Goal: Information Seeking & Learning: Learn about a topic

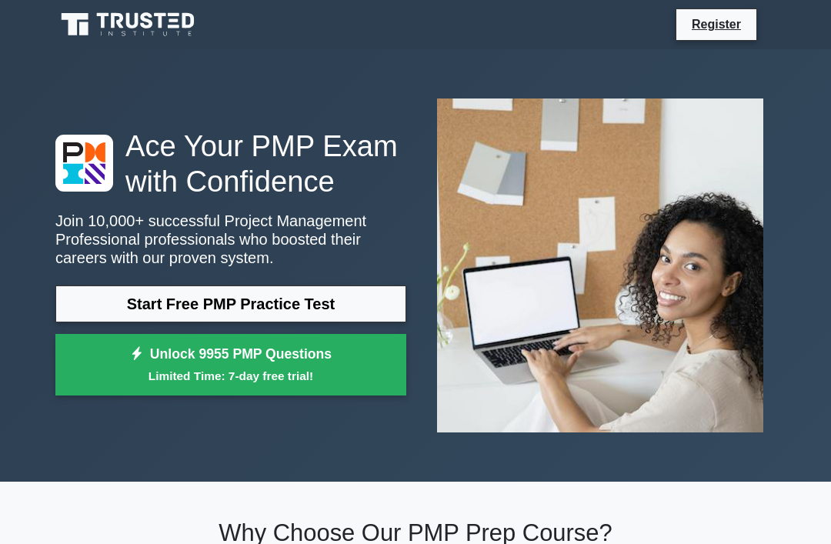
click at [345, 322] on link "Start Free PMP Practice Test" at bounding box center [230, 303] width 351 height 37
click at [286, 322] on link "Start Free PMP Practice Test" at bounding box center [230, 303] width 351 height 37
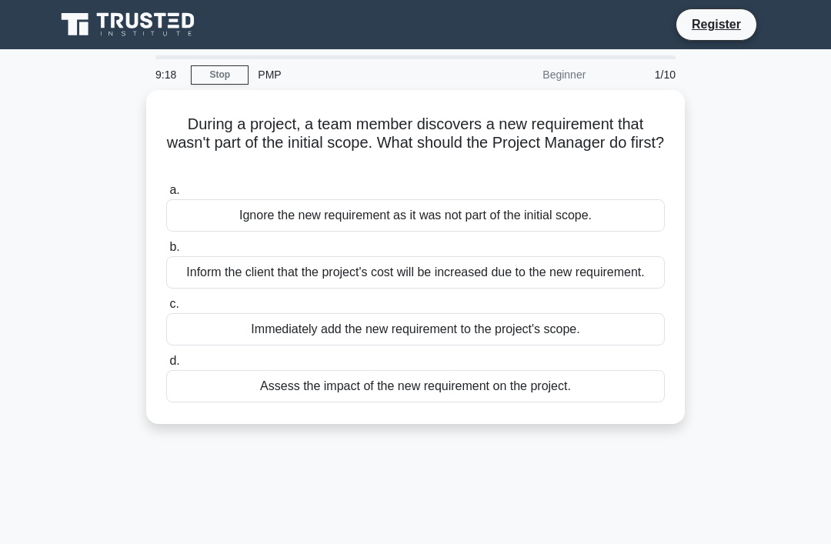
click at [511, 401] on div "Assess the impact of the new requirement on the project." at bounding box center [415, 386] width 498 height 32
click at [166, 366] on input "d. Assess the impact of the new requirement on the project." at bounding box center [166, 361] width 0 height 10
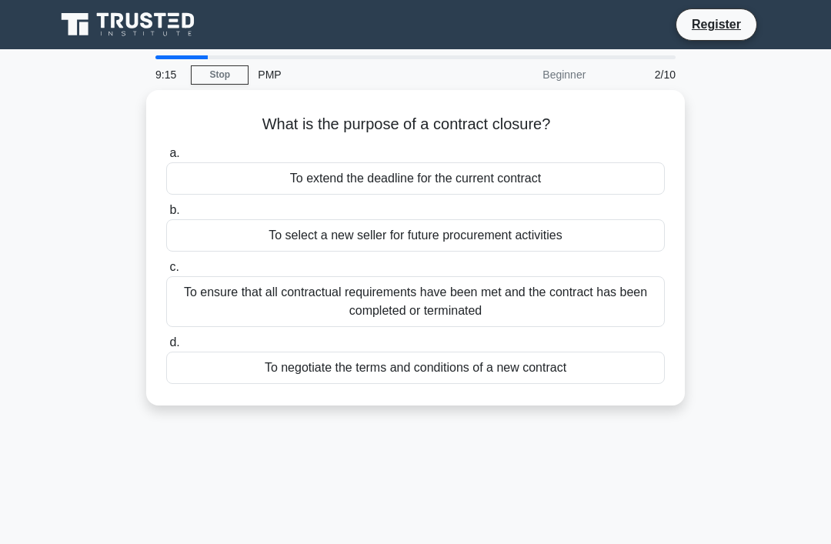
click at [420, 371] on div "To negotiate the terms and conditions of a new contract" at bounding box center [415, 367] width 498 height 32
click at [166, 348] on input "d. To negotiate the terms and conditions of a new contract" at bounding box center [166, 343] width 0 height 10
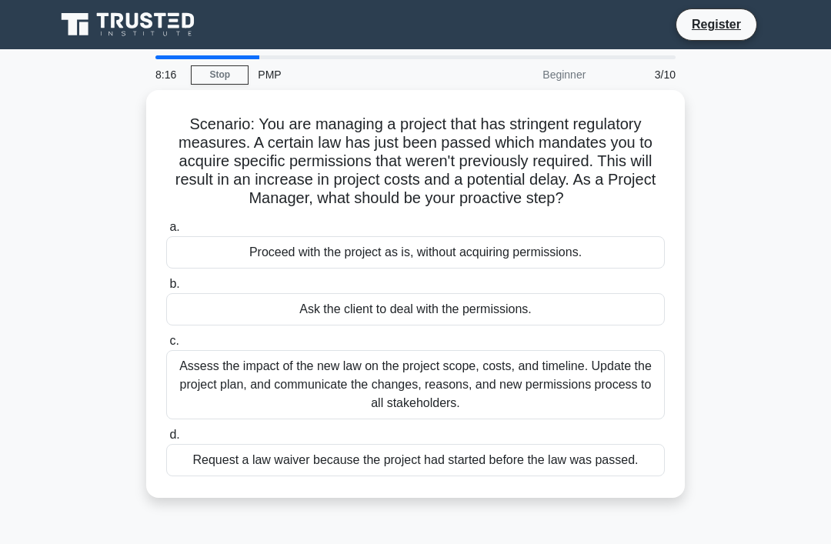
click at [545, 401] on div "Assess the impact of the new law on the project scope, costs, and timeline. Upd…" at bounding box center [415, 384] width 498 height 69
click at [166, 346] on input "c. Assess the impact of the new law on the project scope, costs, and timeline. …" at bounding box center [166, 341] width 0 height 10
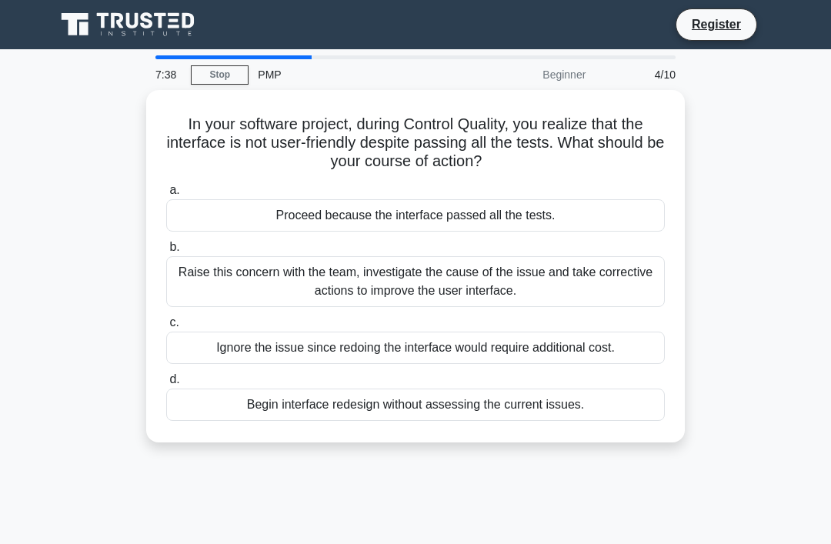
click at [498, 281] on div "Raise this concern with the team, investigate the cause of the issue and take c…" at bounding box center [415, 281] width 498 height 51
click at [166, 252] on input "b. Raise this concern with the team, investigate the cause of the issue and tak…" at bounding box center [166, 247] width 0 height 10
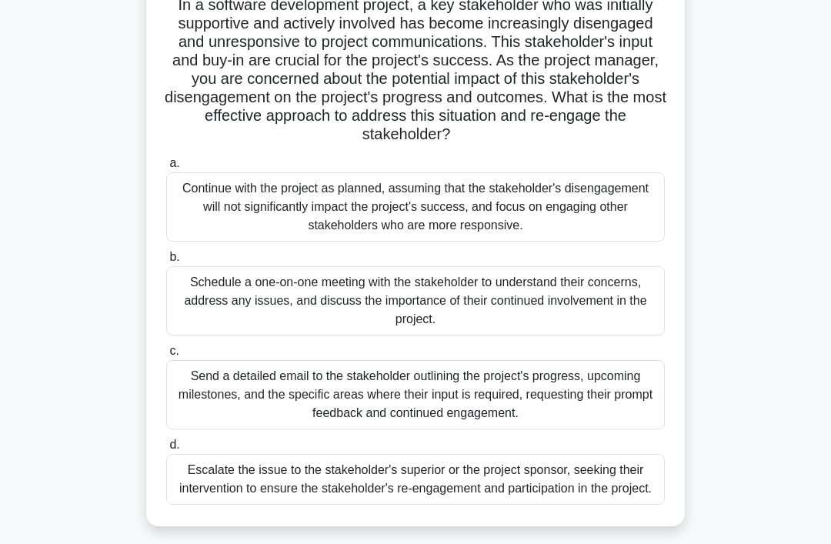
scroll to position [121, 0]
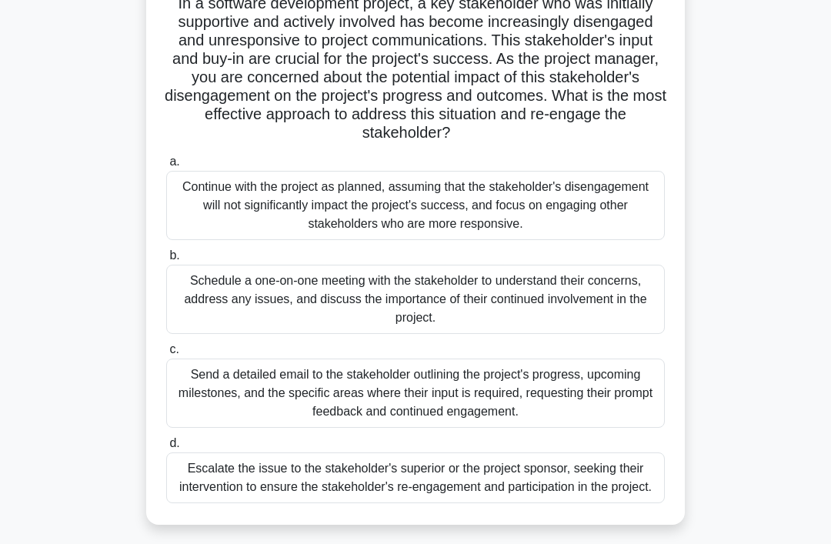
click at [468, 321] on div "Schedule a one-on-one meeting with the stakeholder to understand their concerns…" at bounding box center [415, 299] width 498 height 69
click at [166, 261] on input "b. Schedule a one-on-one meeting with the stakeholder to understand their conce…" at bounding box center [166, 256] width 0 height 10
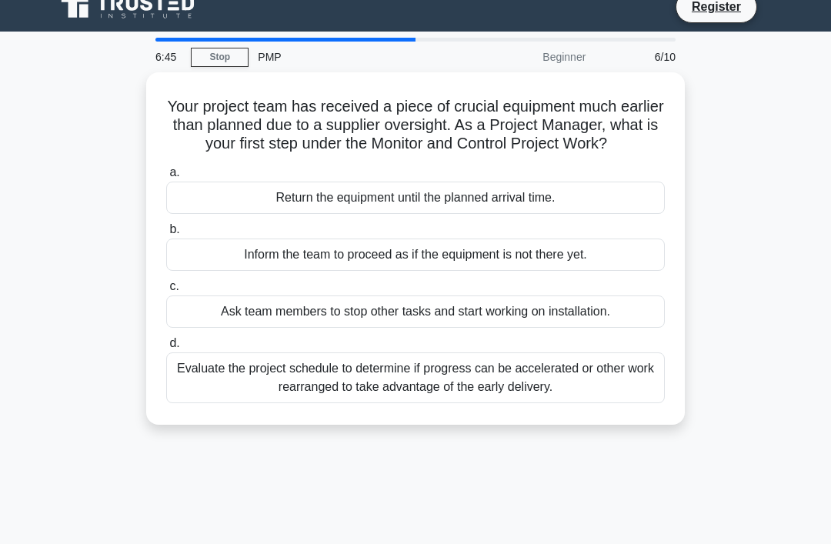
scroll to position [0, 0]
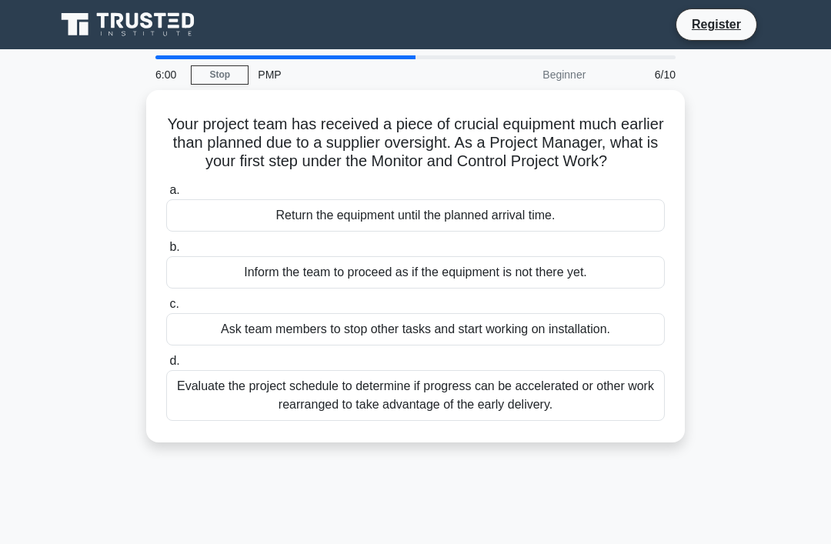
click at [584, 418] on div "Evaluate the project schedule to determine if progress can be accelerated or ot…" at bounding box center [415, 395] width 498 height 51
click at [166, 366] on input "d. Evaluate the project schedule to determine if progress can be accelerated or…" at bounding box center [166, 361] width 0 height 10
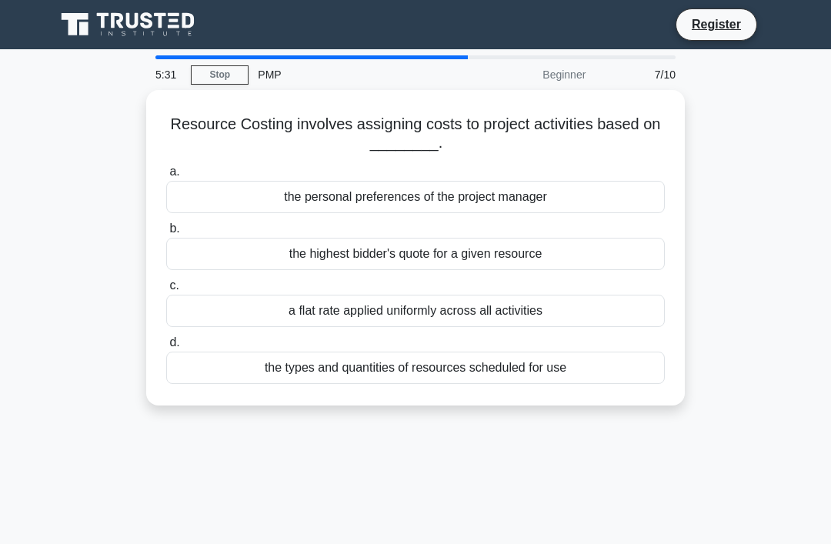
click at [550, 362] on div "the types and quantities of resources scheduled for use" at bounding box center [415, 367] width 498 height 32
click at [166, 348] on input "d. the types and quantities of resources scheduled for use" at bounding box center [166, 343] width 0 height 10
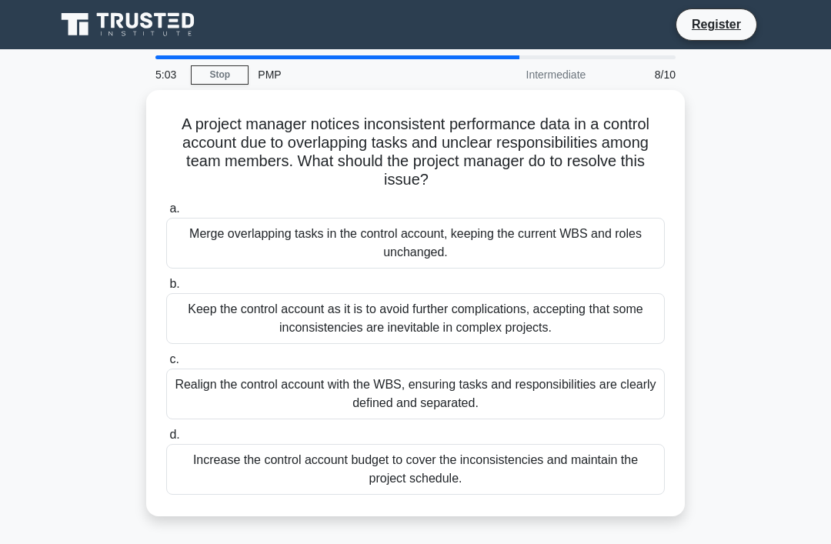
click at [520, 404] on div "Realign the control account with the WBS, ensuring tasks and responsibilities a…" at bounding box center [415, 393] width 498 height 51
click at [166, 365] on input "c. Realign the control account with the WBS, ensuring tasks and responsibilitie…" at bounding box center [166, 360] width 0 height 10
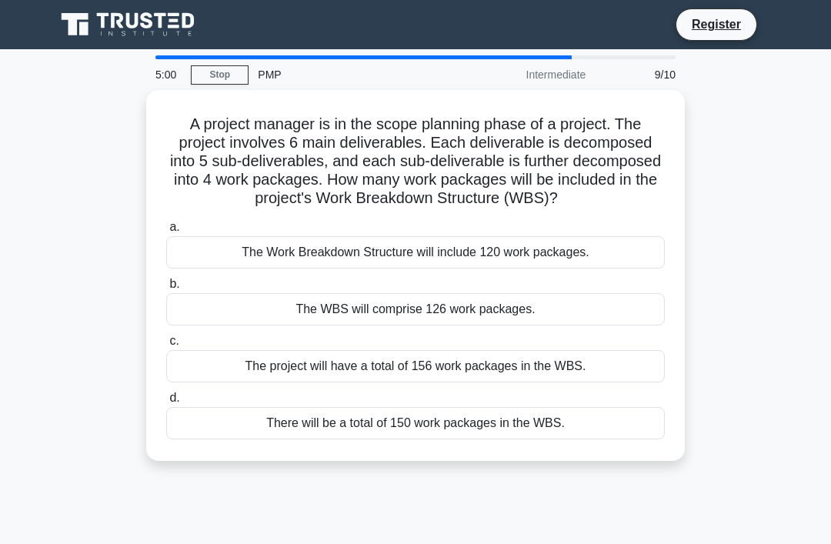
click at [222, 90] on div "A project manager is in the scope planning phase of a project. The project invo…" at bounding box center [415, 275] width 538 height 371
click at [224, 72] on link "Stop" at bounding box center [220, 74] width 58 height 19
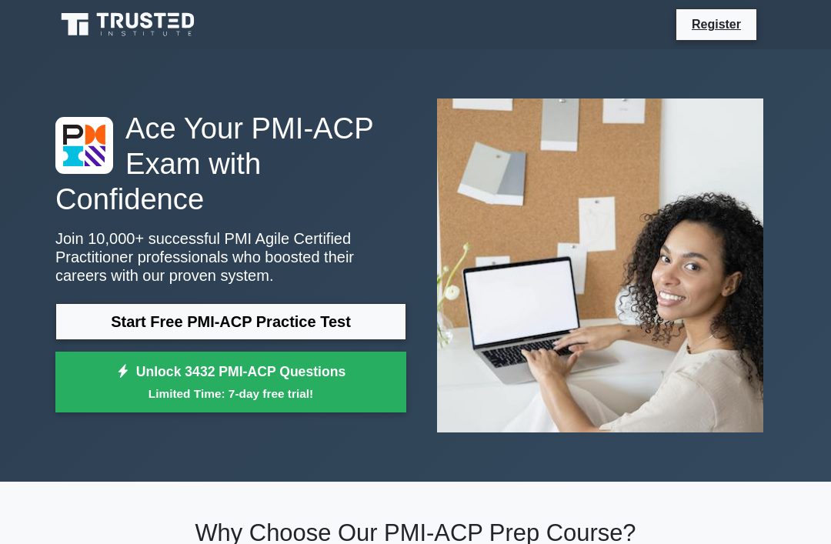
click at [353, 313] on link "Start Free PMI-ACP Practice Test" at bounding box center [230, 321] width 351 height 37
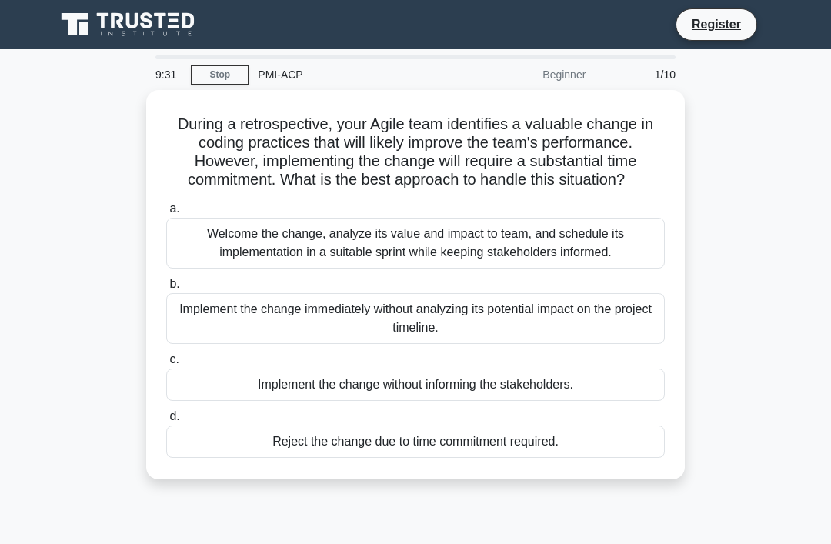
click at [505, 260] on div "Welcome the change, analyze its value and impact to team, and schedule its impl…" at bounding box center [415, 243] width 498 height 51
click at [166, 214] on input "a. Welcome the change, analyze its value and impact to team, and schedule its i…" at bounding box center [166, 209] width 0 height 10
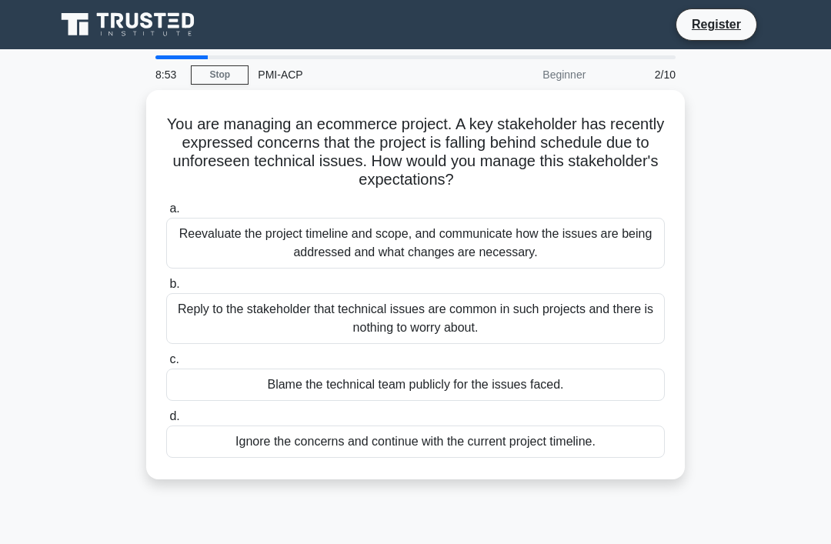
click at [528, 235] on div "Reevaluate the project timeline and scope, and communicate how the issues are b…" at bounding box center [415, 243] width 498 height 51
click at [166, 214] on input "a. Reevaluate the project timeline and scope, and communicate how the issues ar…" at bounding box center [166, 209] width 0 height 10
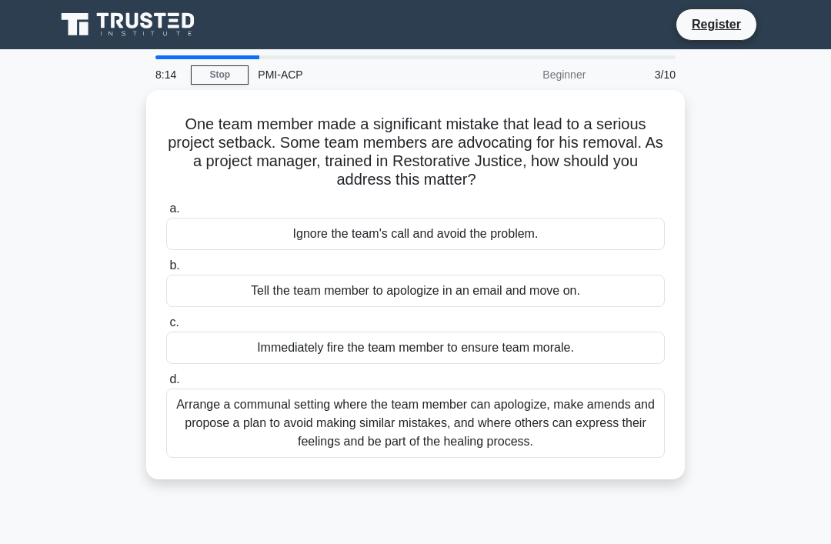
click at [577, 419] on div "Arrange a communal setting where the team member can apologize, make amends and…" at bounding box center [415, 422] width 498 height 69
click at [166, 385] on input "d. Arrange a communal setting where the team member can apologize, make amends …" at bounding box center [166, 380] width 0 height 10
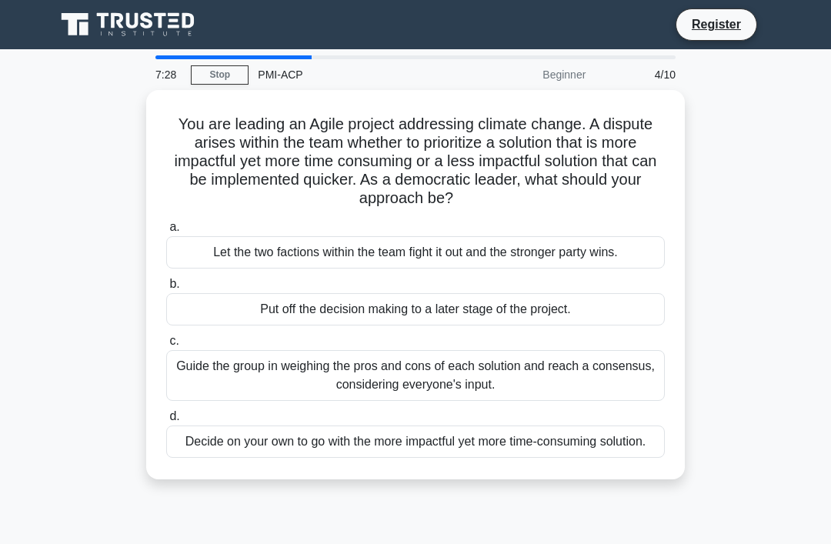
click at [485, 371] on div "Guide the group in weighing the pros and cons of each solution and reach a cons…" at bounding box center [415, 375] width 498 height 51
click at [166, 346] on input "c. Guide the group in weighing the pros and cons of each solution and reach a c…" at bounding box center [166, 341] width 0 height 10
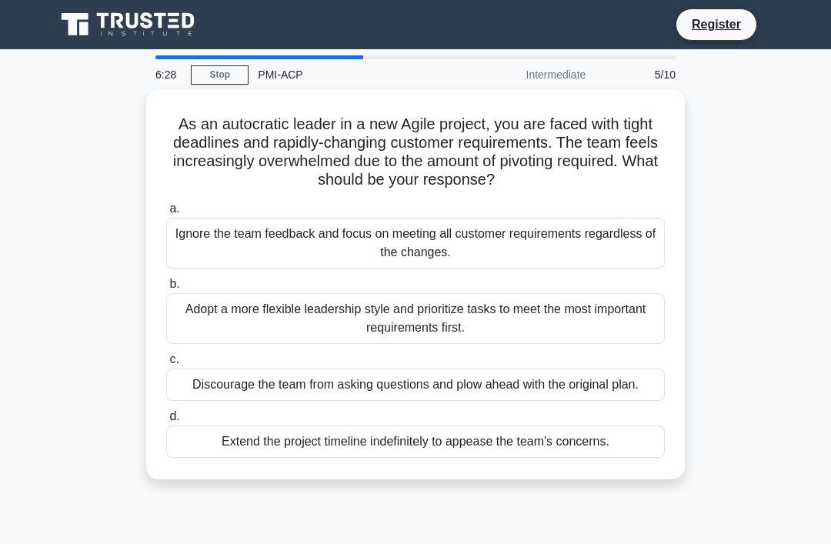
click at [561, 337] on div "Adopt a more flexible leadership style and prioritize tasks to meet the most im…" at bounding box center [415, 318] width 498 height 51
click at [166, 289] on input "b. Adopt a more flexible leadership style and prioritize tasks to meet the most…" at bounding box center [166, 284] width 0 height 10
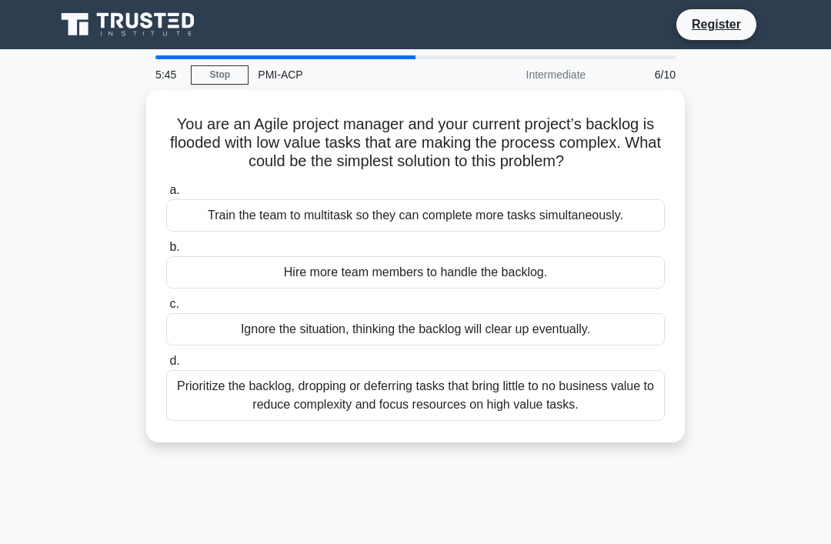
click at [555, 417] on div "Prioritize the backlog, dropping or deferring tasks that bring little to no bus…" at bounding box center [415, 395] width 498 height 51
click at [166, 366] on input "d. Prioritize the backlog, dropping or deferring tasks that bring little to no …" at bounding box center [166, 361] width 0 height 10
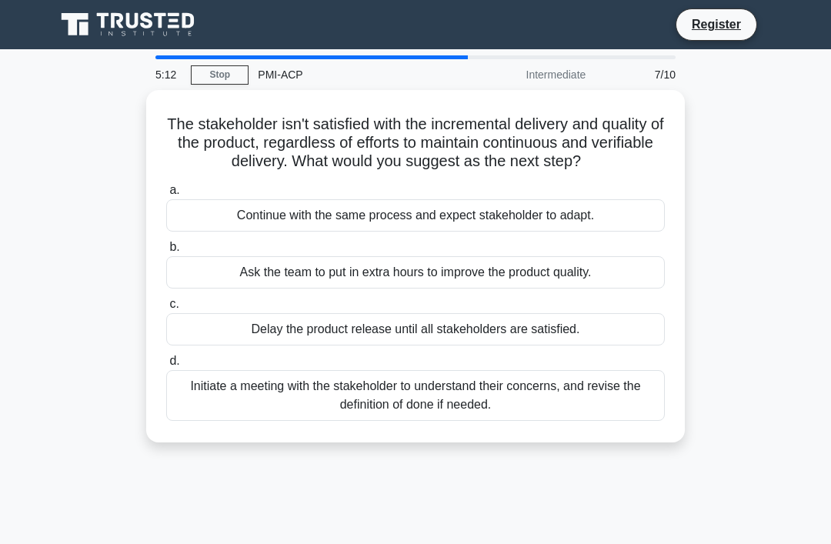
click at [531, 412] on div "Initiate a meeting with the stakeholder to understand their concerns, and revis…" at bounding box center [415, 395] width 498 height 51
click at [166, 366] on input "d. Initiate a meeting with the stakeholder to understand their concerns, and re…" at bounding box center [166, 361] width 0 height 10
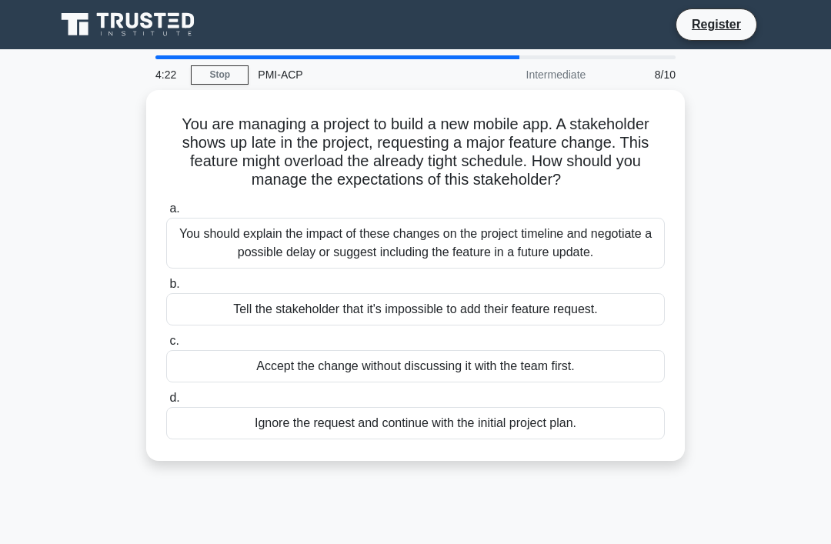
click at [601, 261] on div "You should explain the impact of these changes on the project timeline and nego…" at bounding box center [415, 243] width 498 height 51
click at [166, 214] on input "a. You should explain the impact of these changes on the project timeline and n…" at bounding box center [166, 209] width 0 height 10
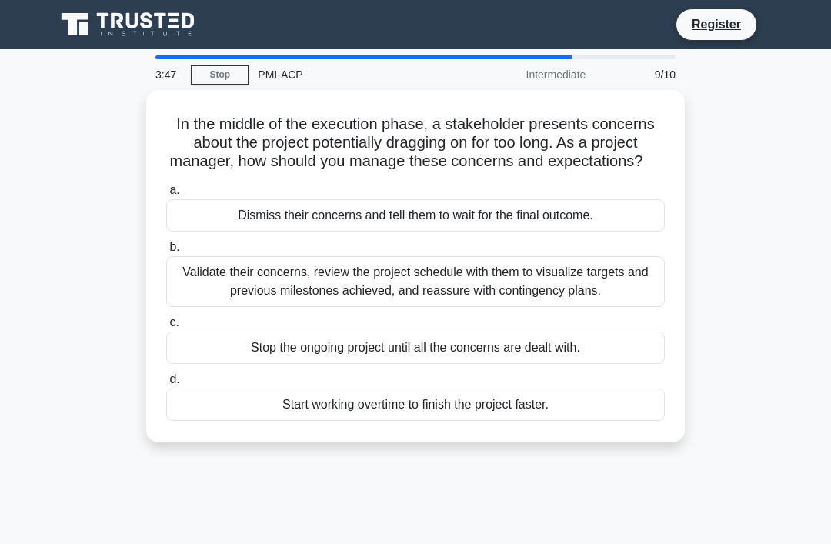
click at [596, 301] on div "Validate their concerns, review the project schedule with them to visualize tar…" at bounding box center [415, 281] width 498 height 51
click at [166, 252] on input "b. Validate their concerns, review the project schedule with them to visualize …" at bounding box center [166, 247] width 0 height 10
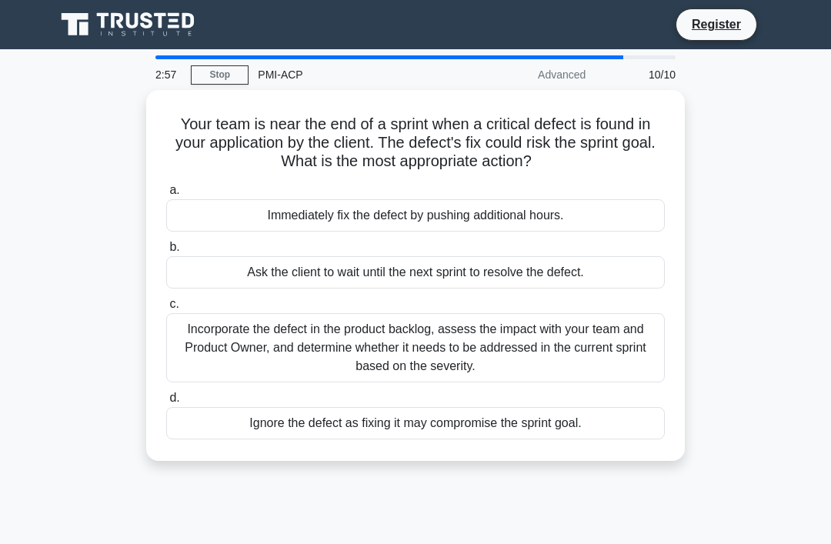
click at [610, 345] on div "Incorporate the defect in the product backlog, assess the impact with your team…" at bounding box center [415, 347] width 498 height 69
click at [166, 309] on input "c. Incorporate the defect in the product backlog, assess the impact with your t…" at bounding box center [166, 304] width 0 height 10
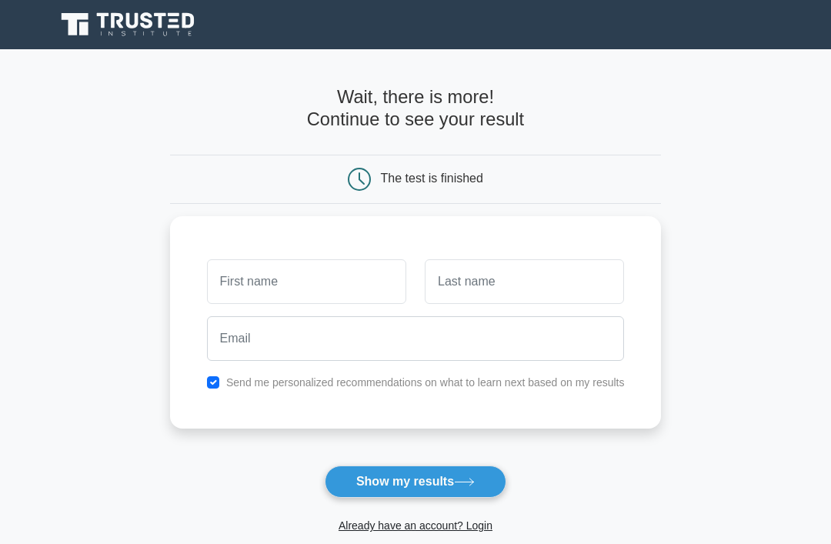
click at [290, 302] on input "text" at bounding box center [306, 281] width 199 height 45
click at [339, 275] on input "text" at bounding box center [306, 281] width 199 height 45
click at [325, 278] on input "text" at bounding box center [306, 281] width 199 height 45
click at [314, 279] on input "text" at bounding box center [306, 281] width 199 height 45
click at [656, 498] on div "Already have an account? Login" at bounding box center [415, 516] width 491 height 37
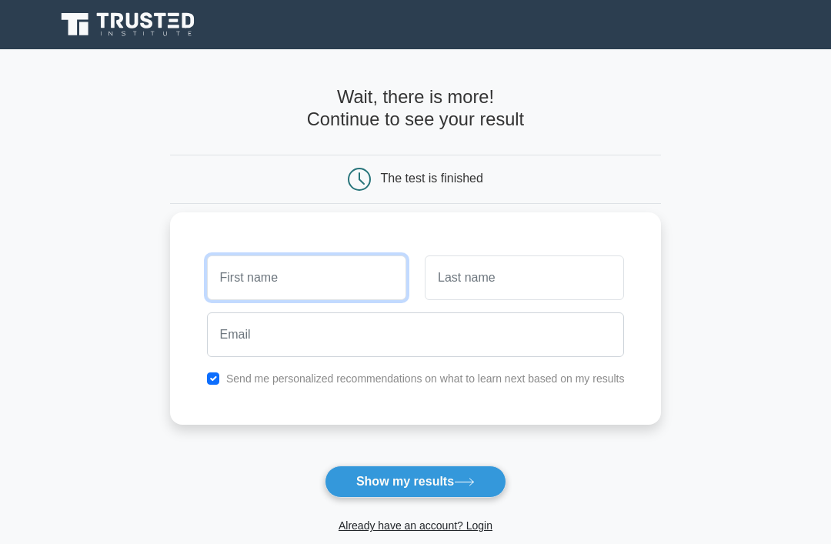
click at [333, 283] on input "text" at bounding box center [306, 277] width 199 height 45
type input "[PERSON_NAME]"
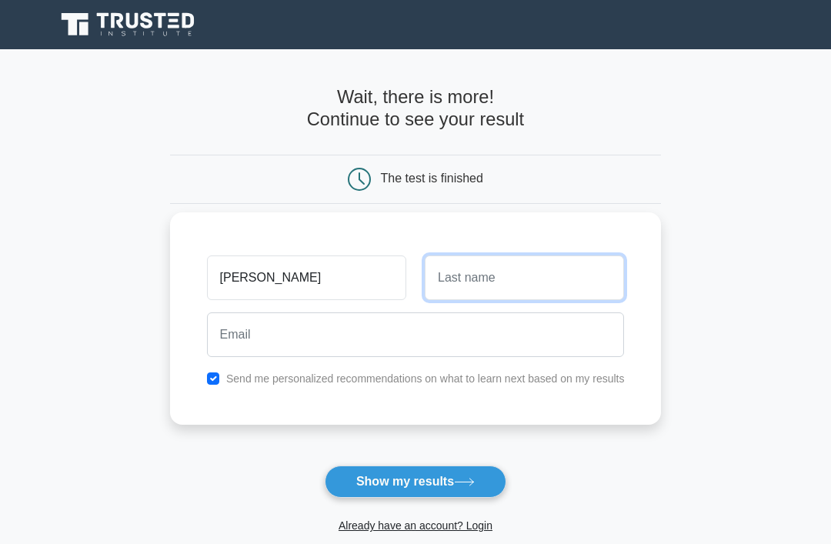
click at [538, 273] on input "text" at bounding box center [524, 277] width 199 height 45
type input "B"
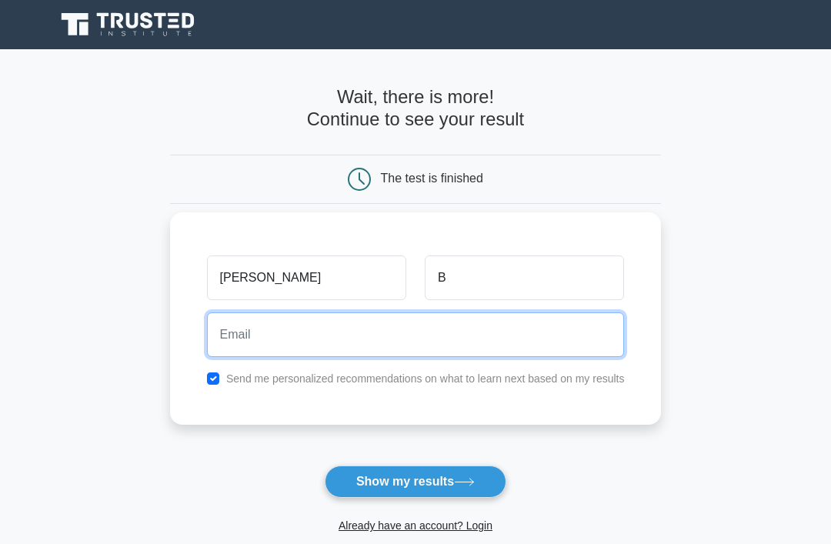
click at [471, 330] on input "email" at bounding box center [416, 334] width 418 height 45
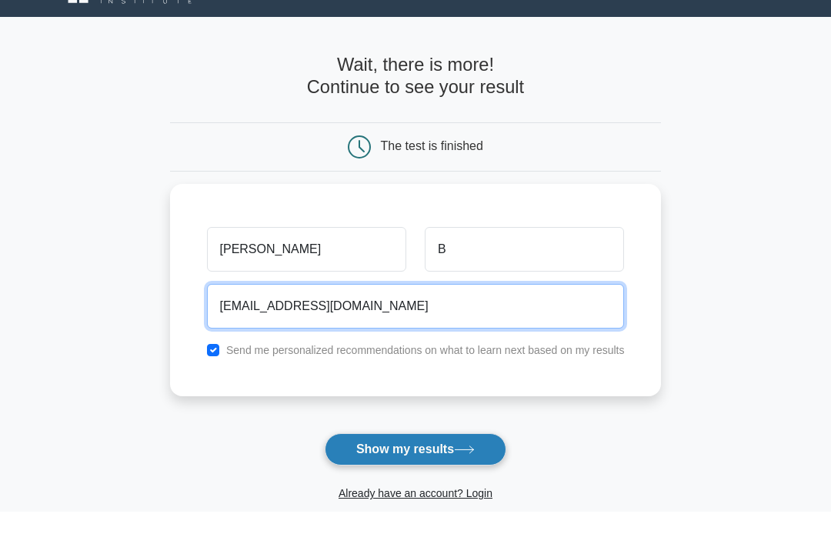
type input "nicballarin@libero.it"
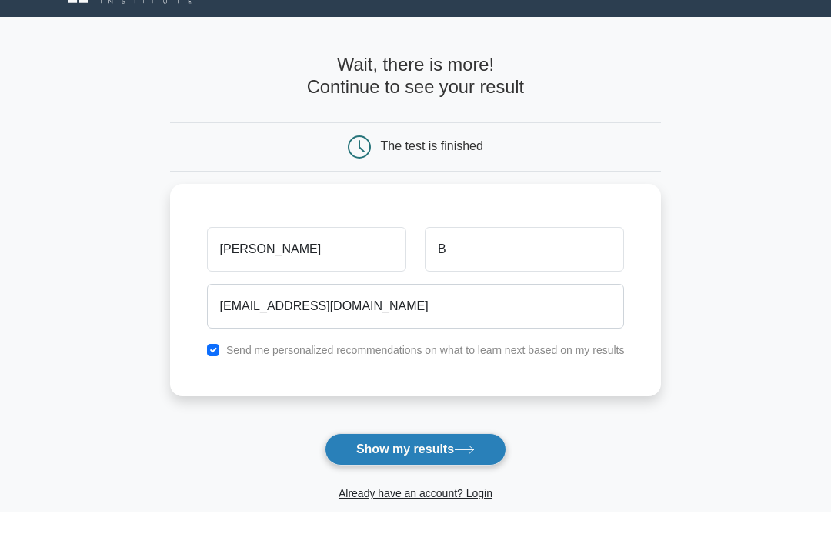
click at [423, 465] on button "Show my results" at bounding box center [416, 481] width 182 height 32
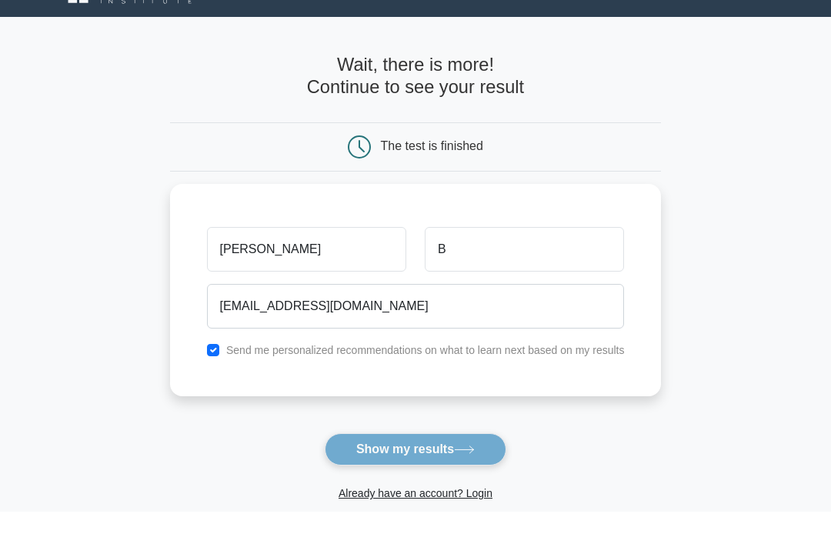
scroll to position [84, 0]
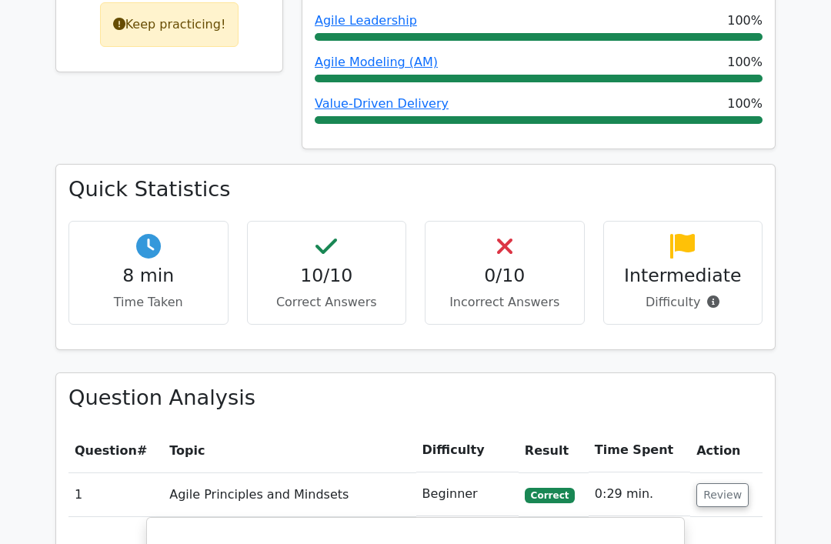
scroll to position [812, 0]
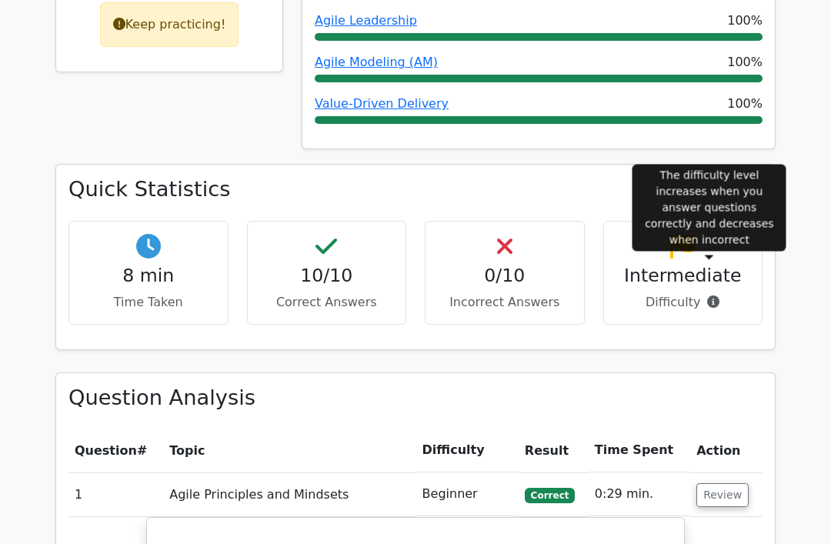
click at [710, 295] on icon at bounding box center [713, 301] width 12 height 12
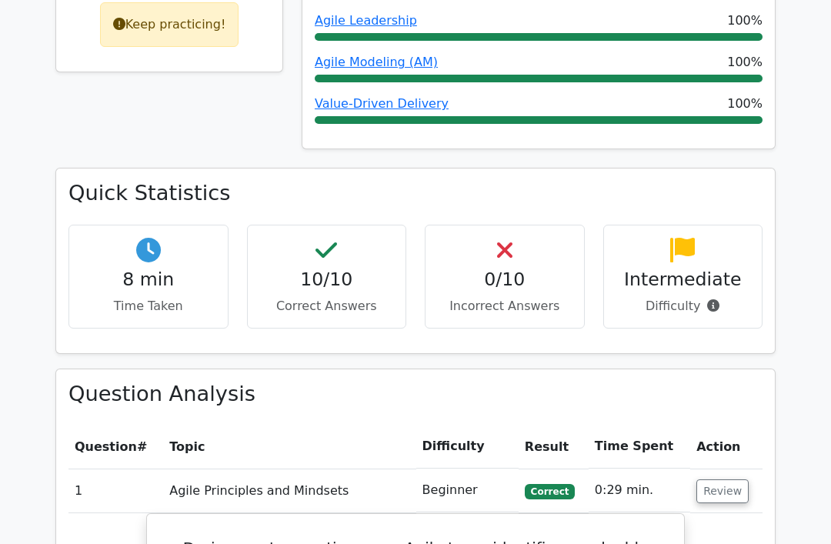
click at [721, 425] on th "Action" at bounding box center [726, 447] width 72 height 44
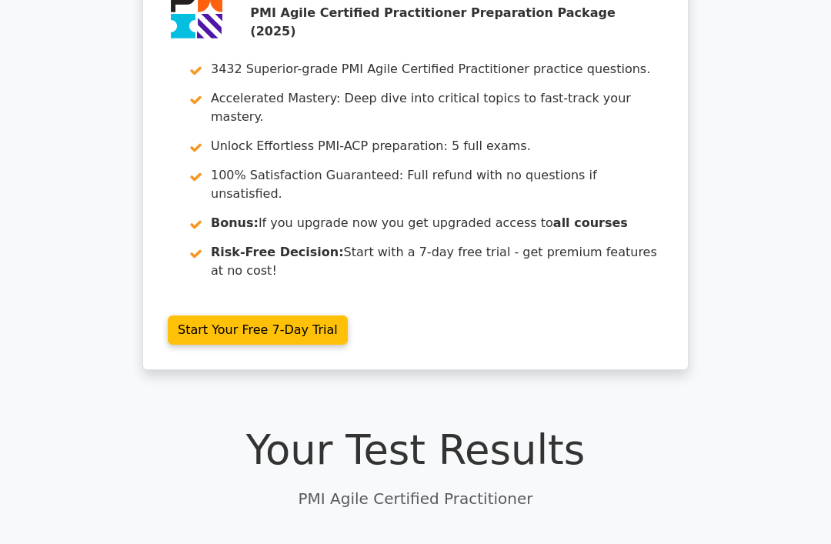
scroll to position [0, 0]
